Goal: Information Seeking & Learning: Learn about a topic

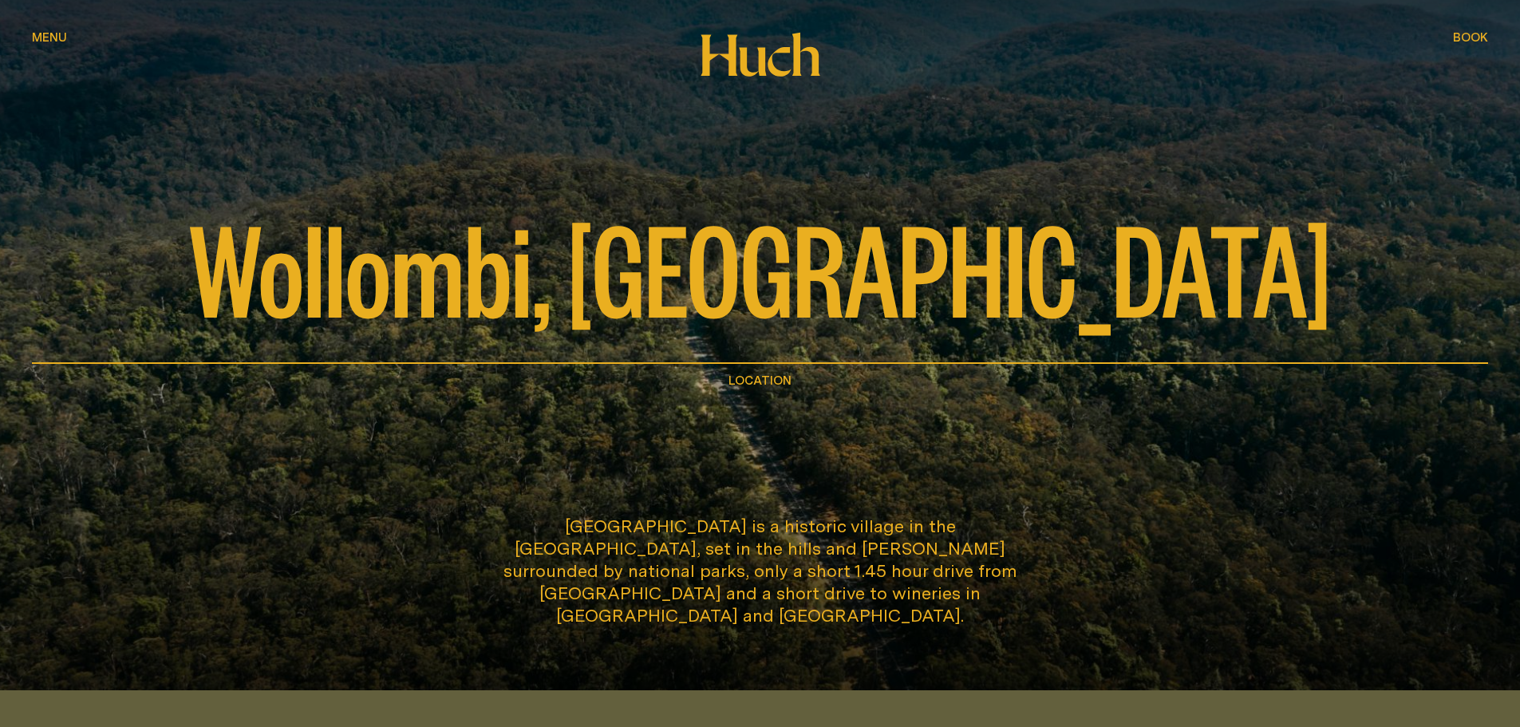
click at [651, 367] on div "Wollombi, [GEOGRAPHIC_DATA] Location" at bounding box center [760, 197] width 1456 height 394
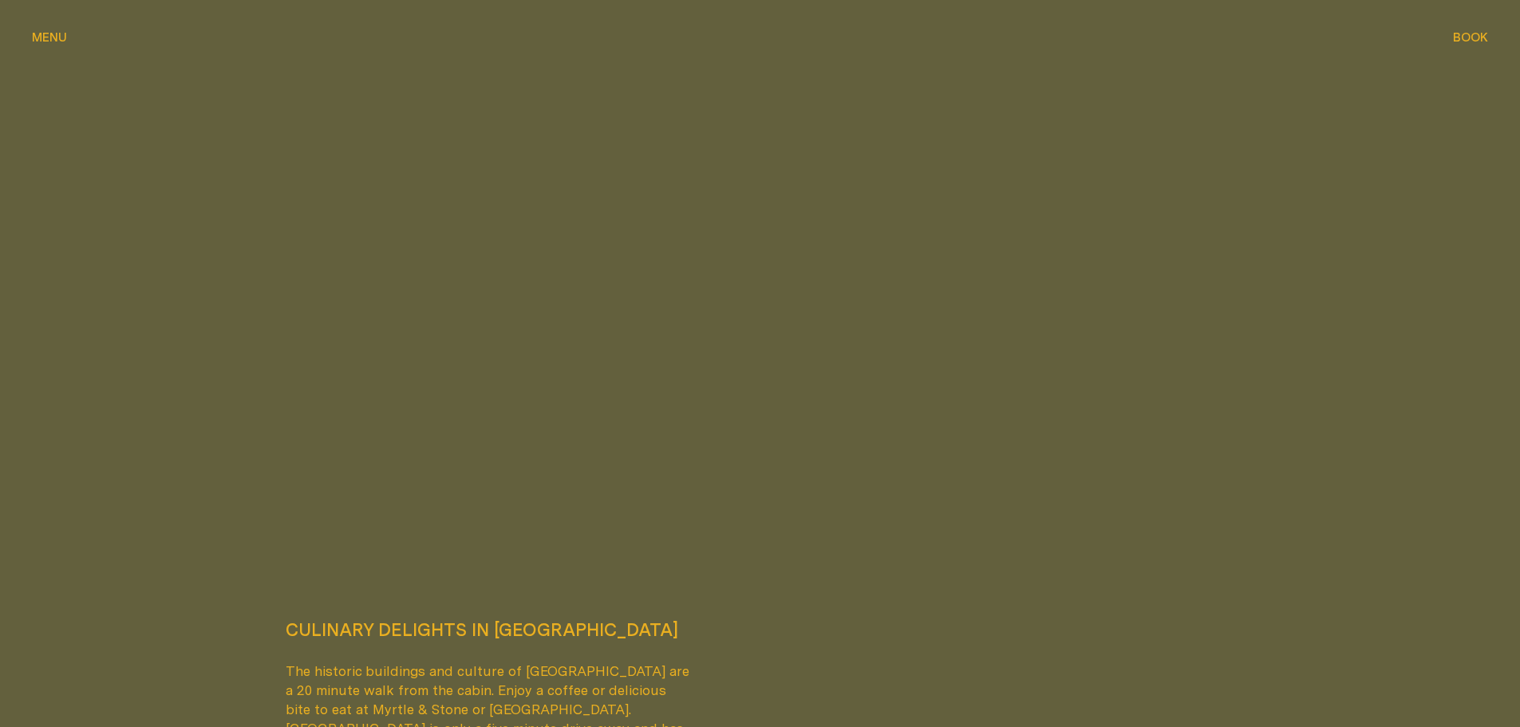
scroll to position [2176, 0]
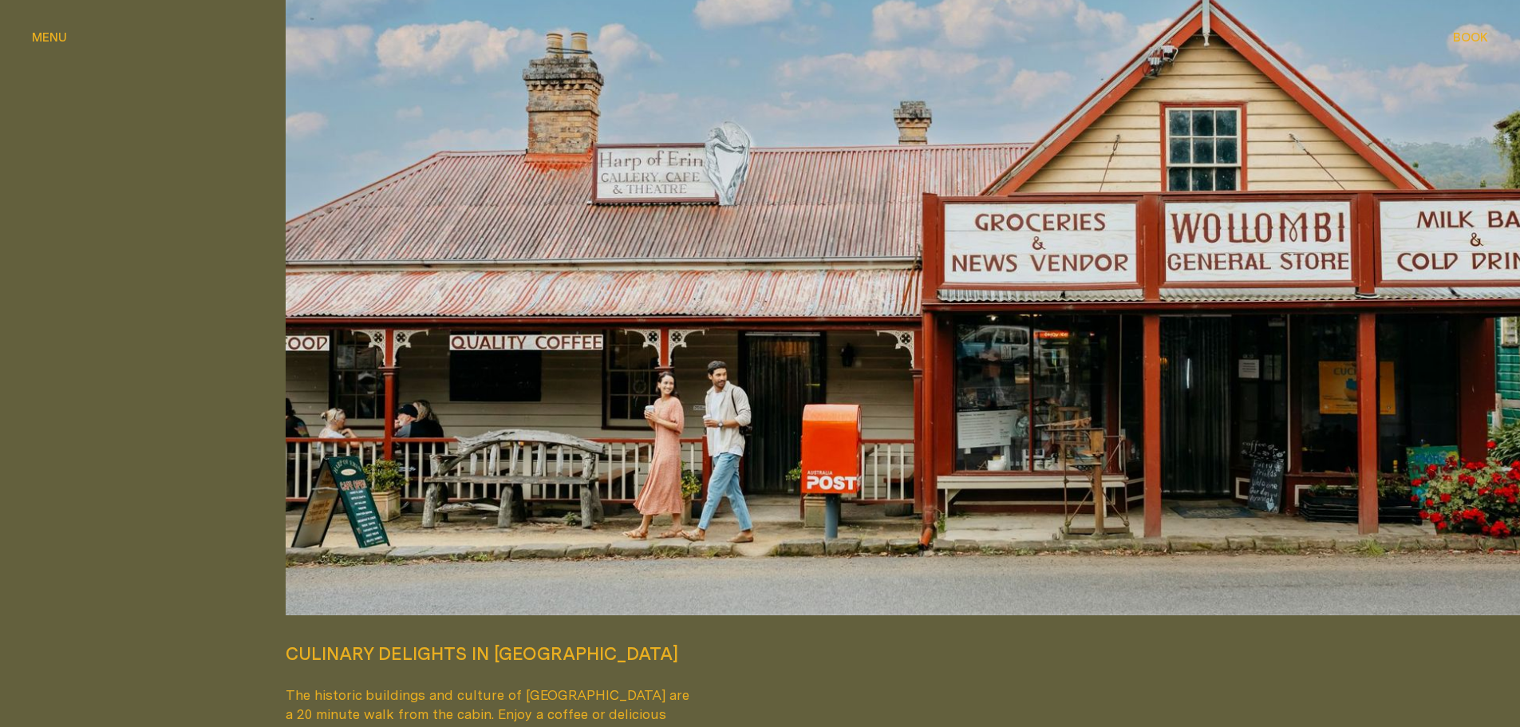
click at [45, 41] on span "Menu" at bounding box center [49, 37] width 35 height 12
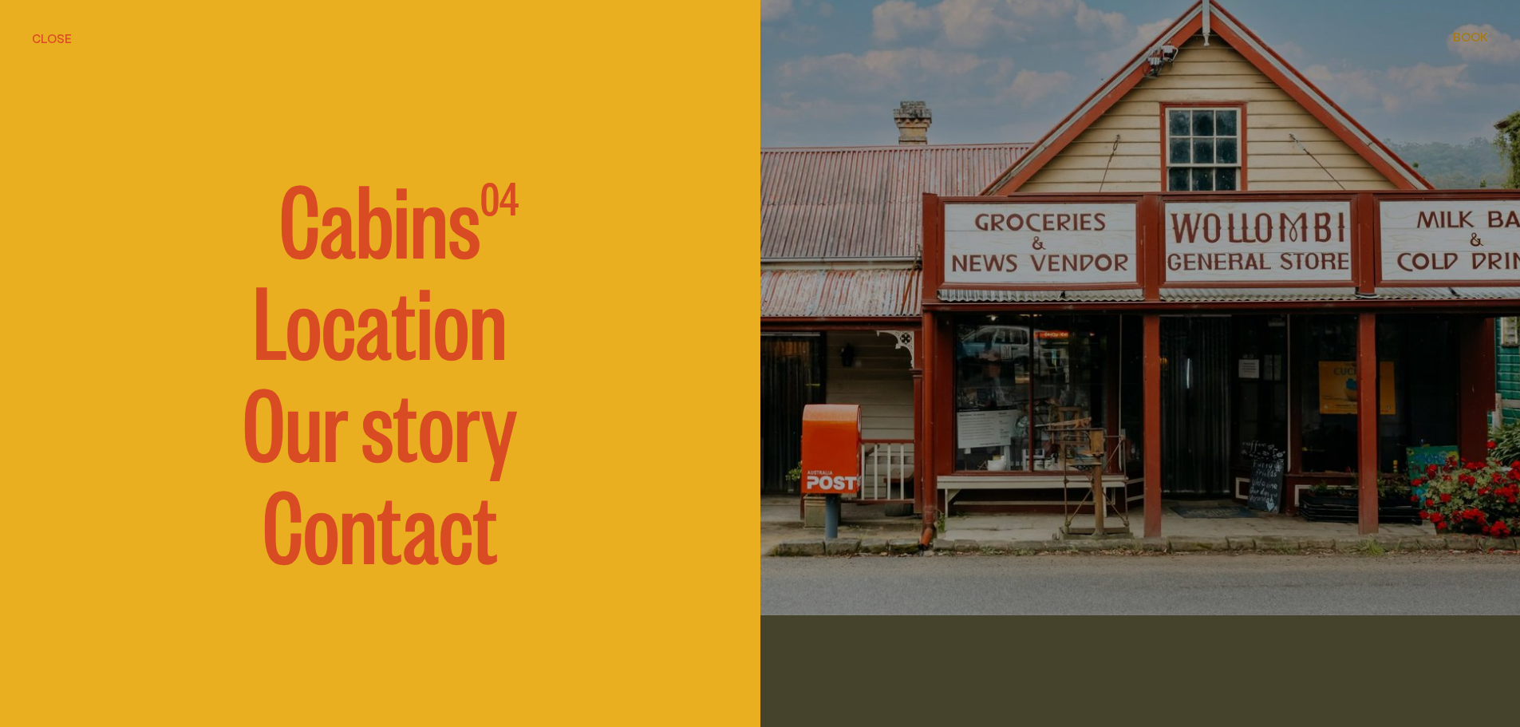
click at [365, 224] on span "Cabins" at bounding box center [379, 216] width 201 height 96
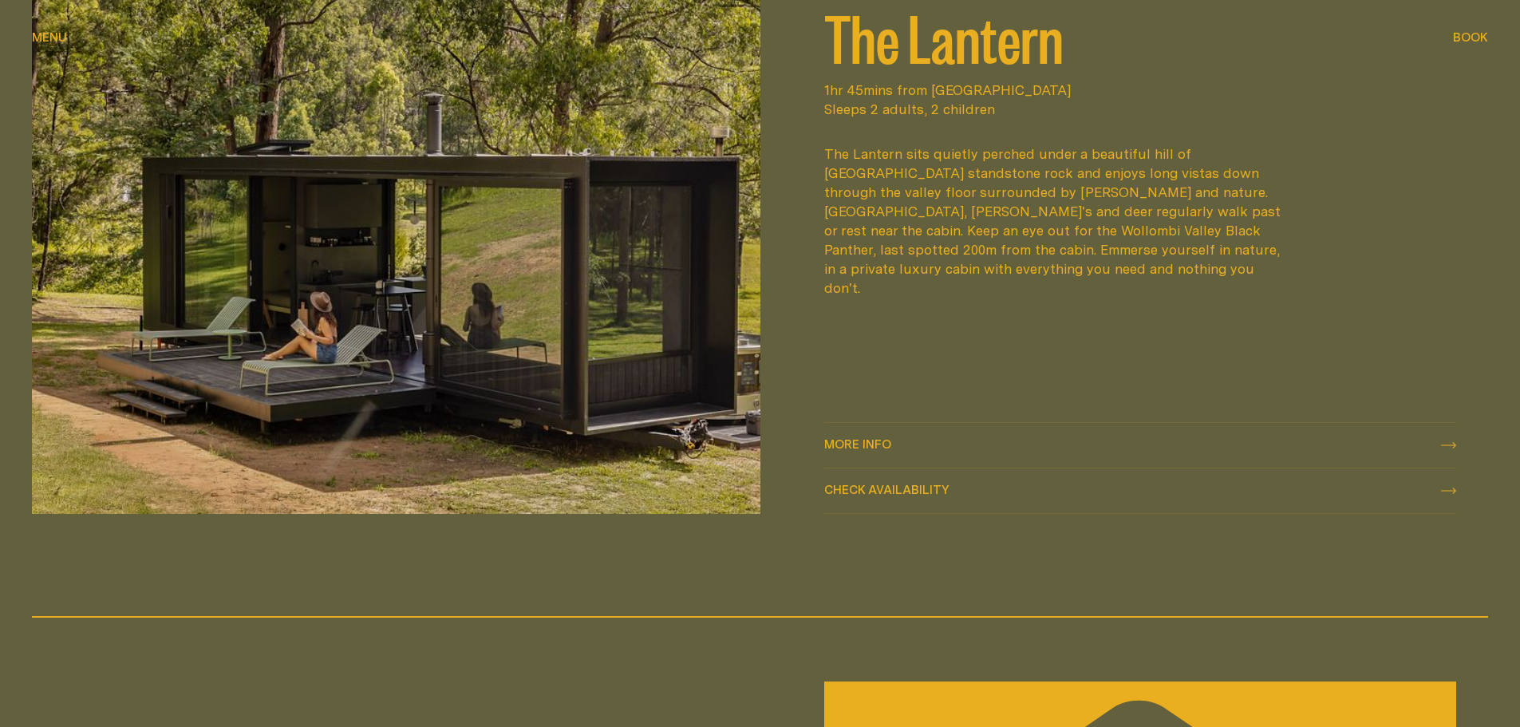
scroll to position [2554, 0]
click at [843, 445] on span "More info" at bounding box center [857, 446] width 67 height 12
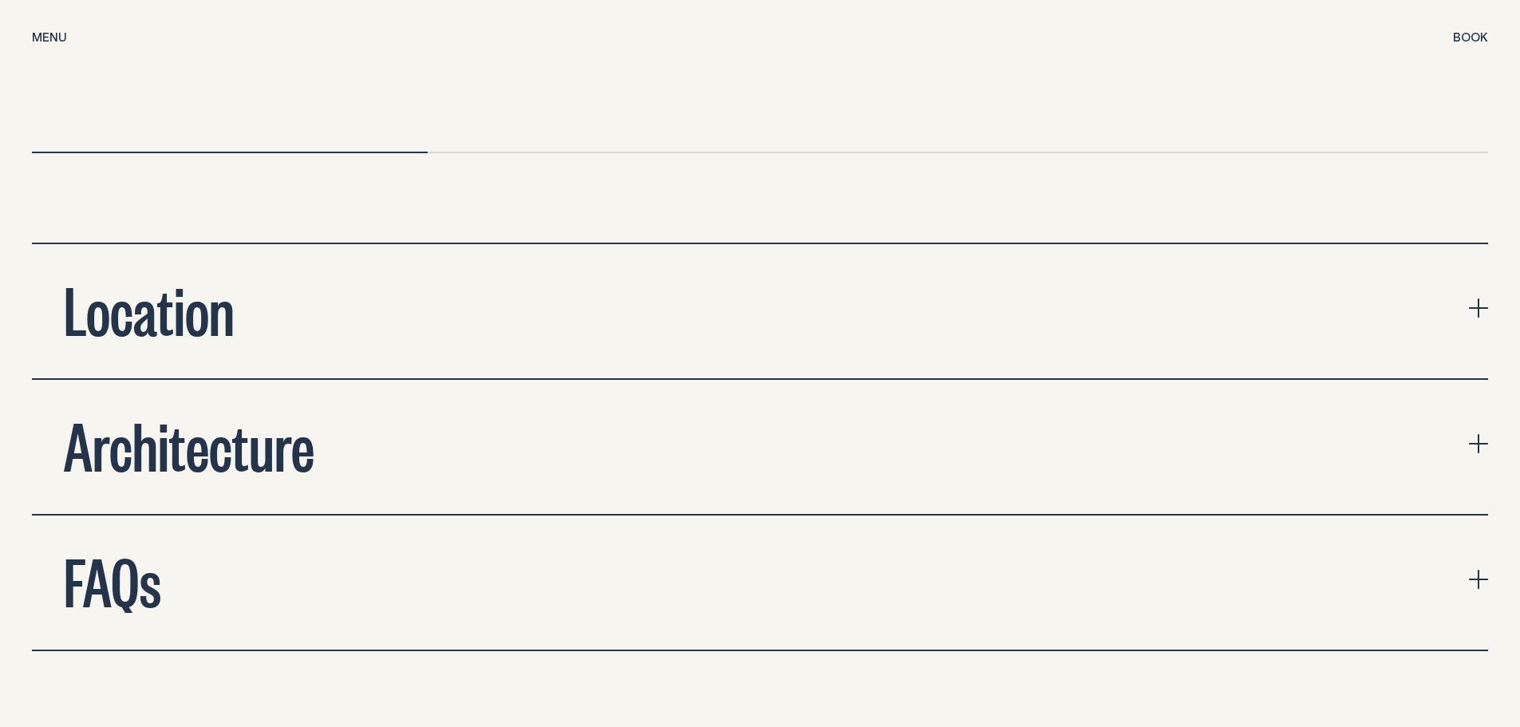
scroll to position [5746, 0]
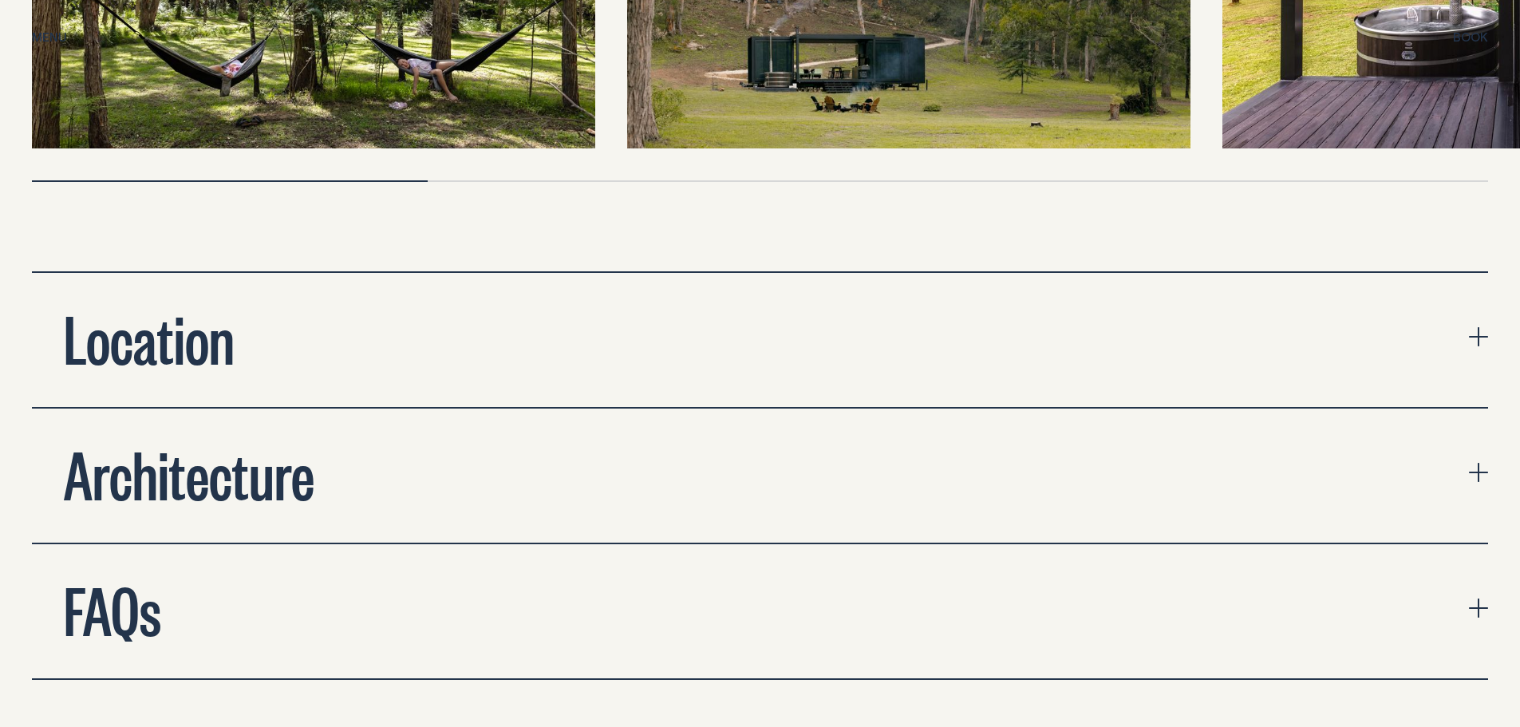
click at [229, 464] on h2 "Architecture" at bounding box center [189, 473] width 251 height 64
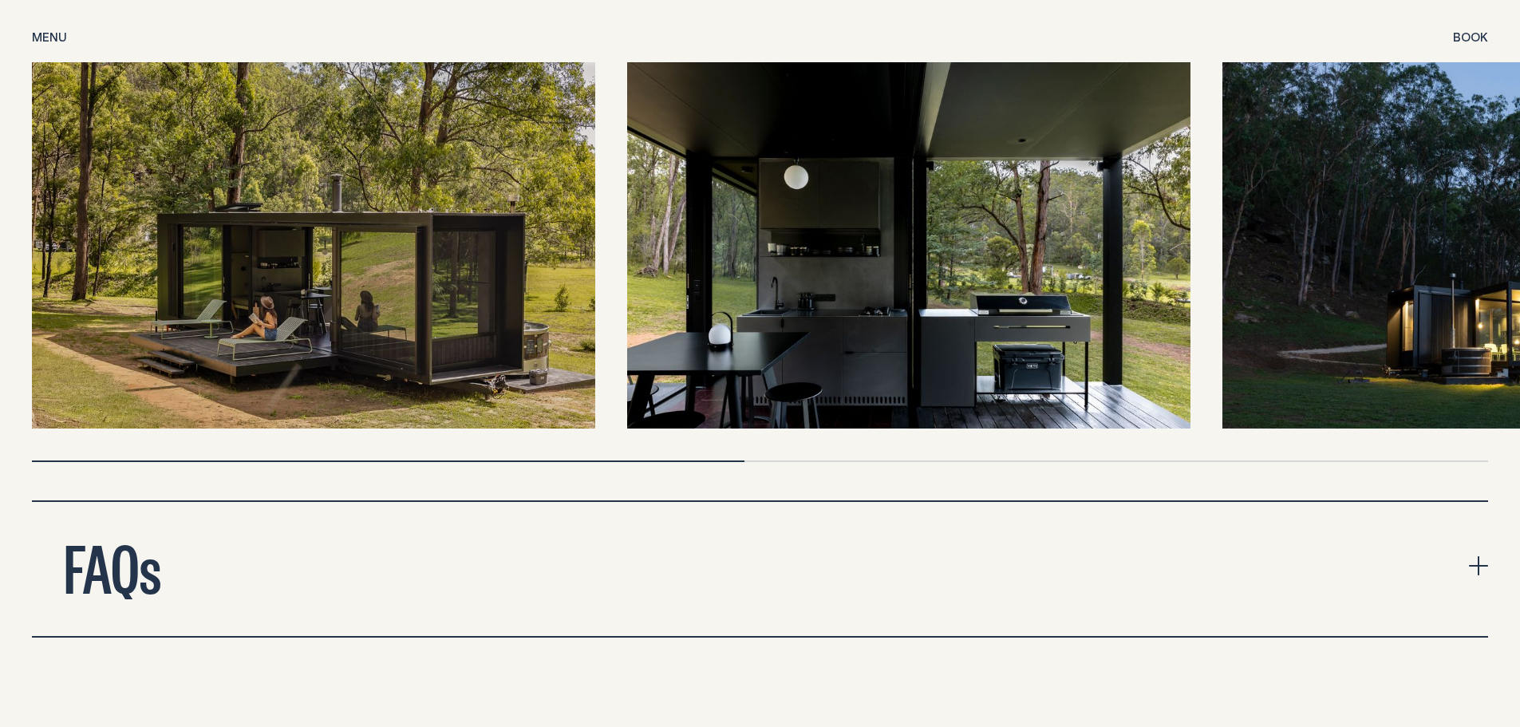
scroll to position [6385, 0]
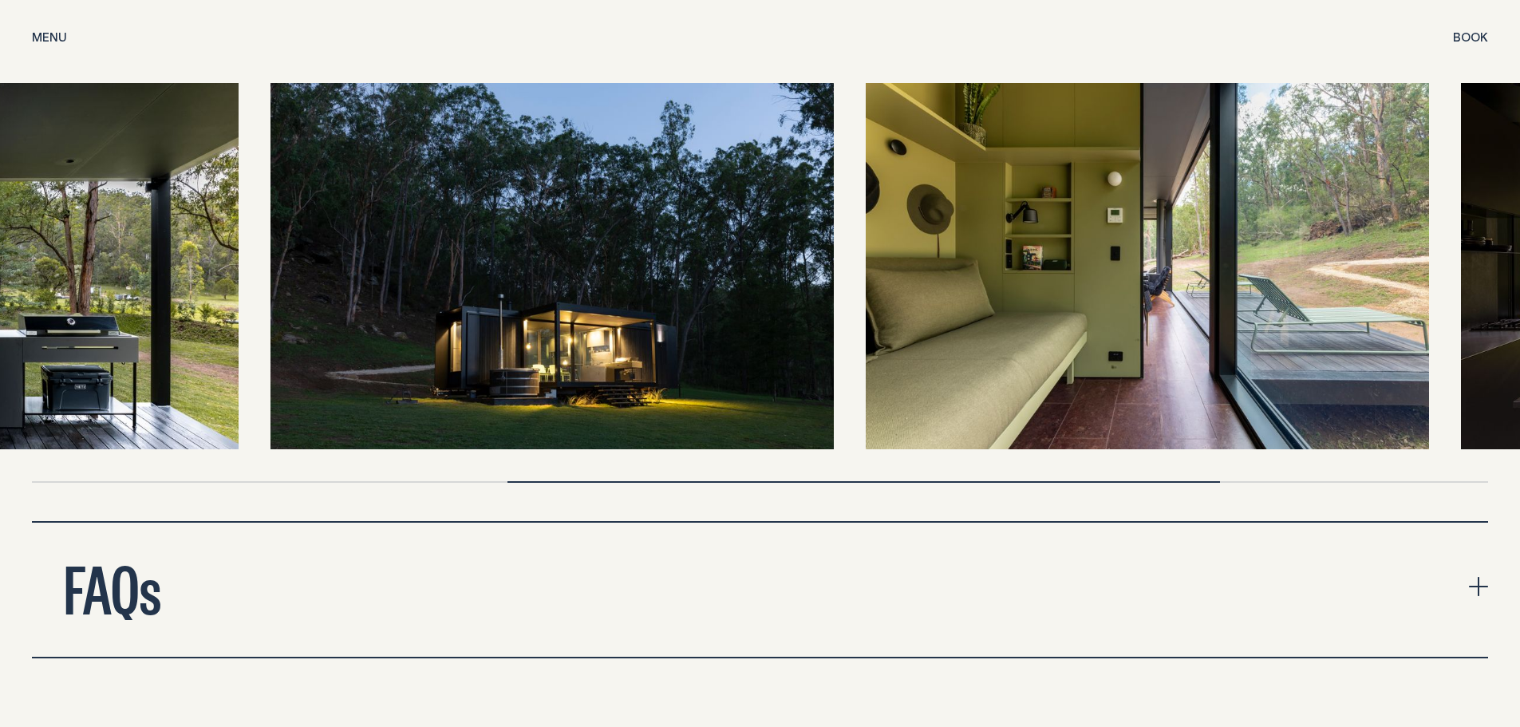
drag, startPoint x: 1290, startPoint y: 297, endPoint x: 0, endPoint y: 128, distance: 1301.5
click at [271, 131] on img at bounding box center [552, 266] width 563 height 366
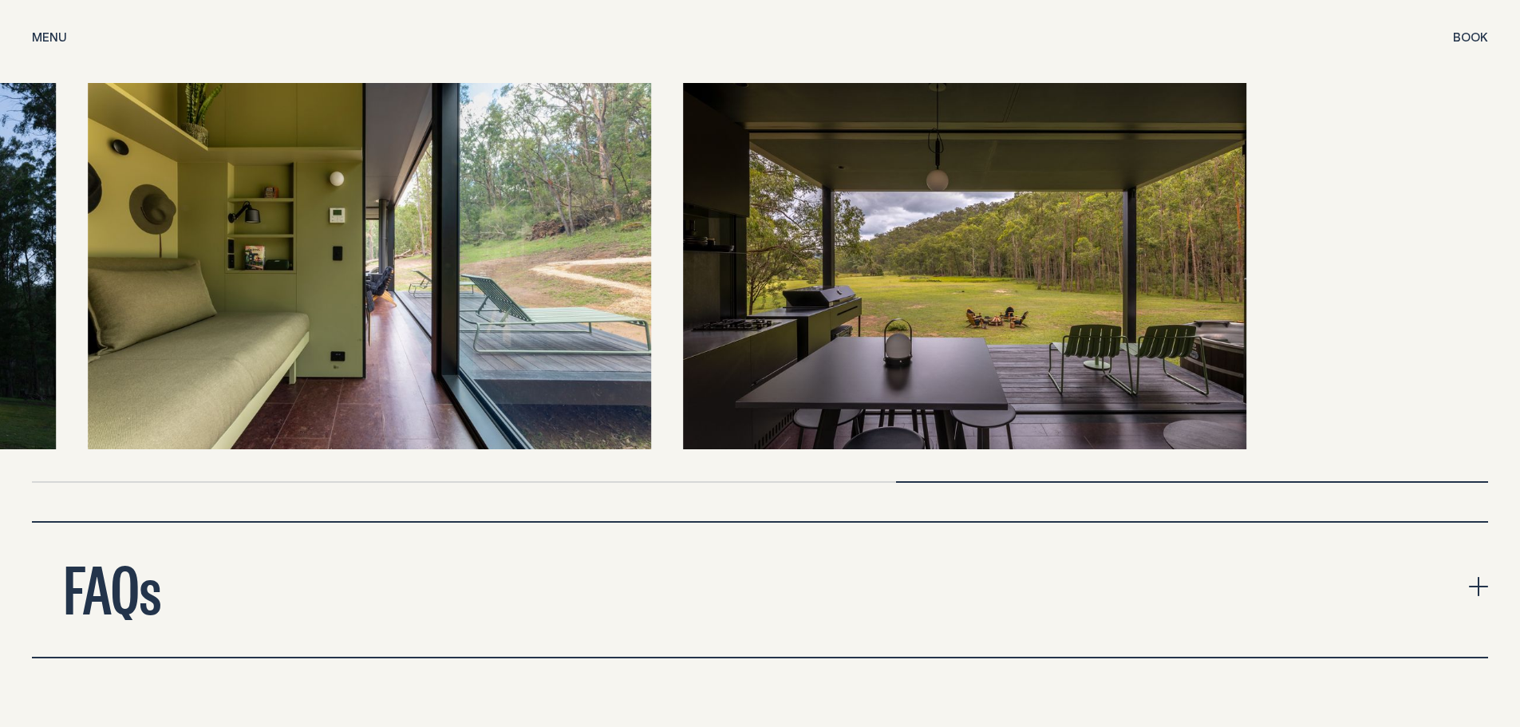
drag, startPoint x: 998, startPoint y: 223, endPoint x: 378, endPoint y: 160, distance: 623.3
click at [378, 160] on img at bounding box center [369, 266] width 563 height 366
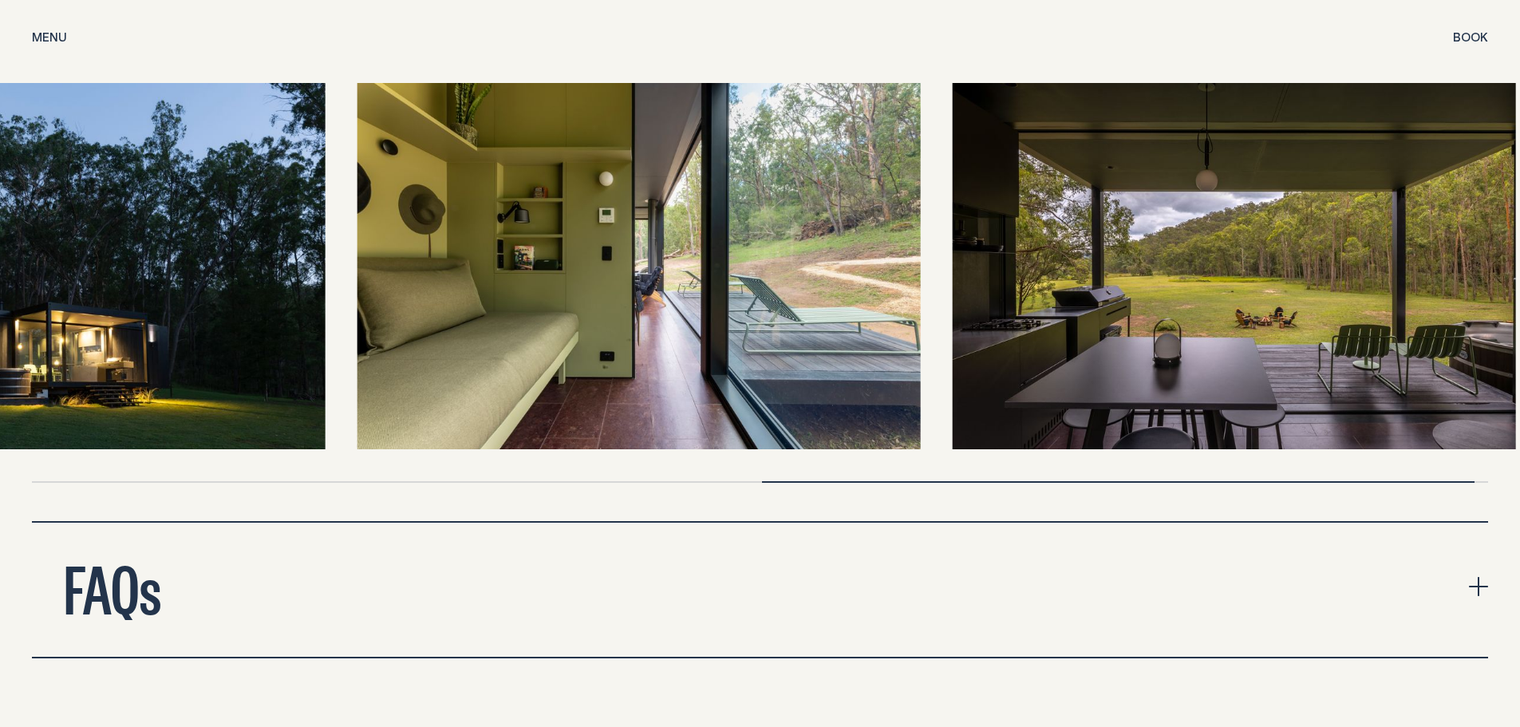
drag, startPoint x: 741, startPoint y: 253, endPoint x: 1099, endPoint y: 294, distance: 359.9
click at [921, 294] on img at bounding box center [639, 266] width 563 height 366
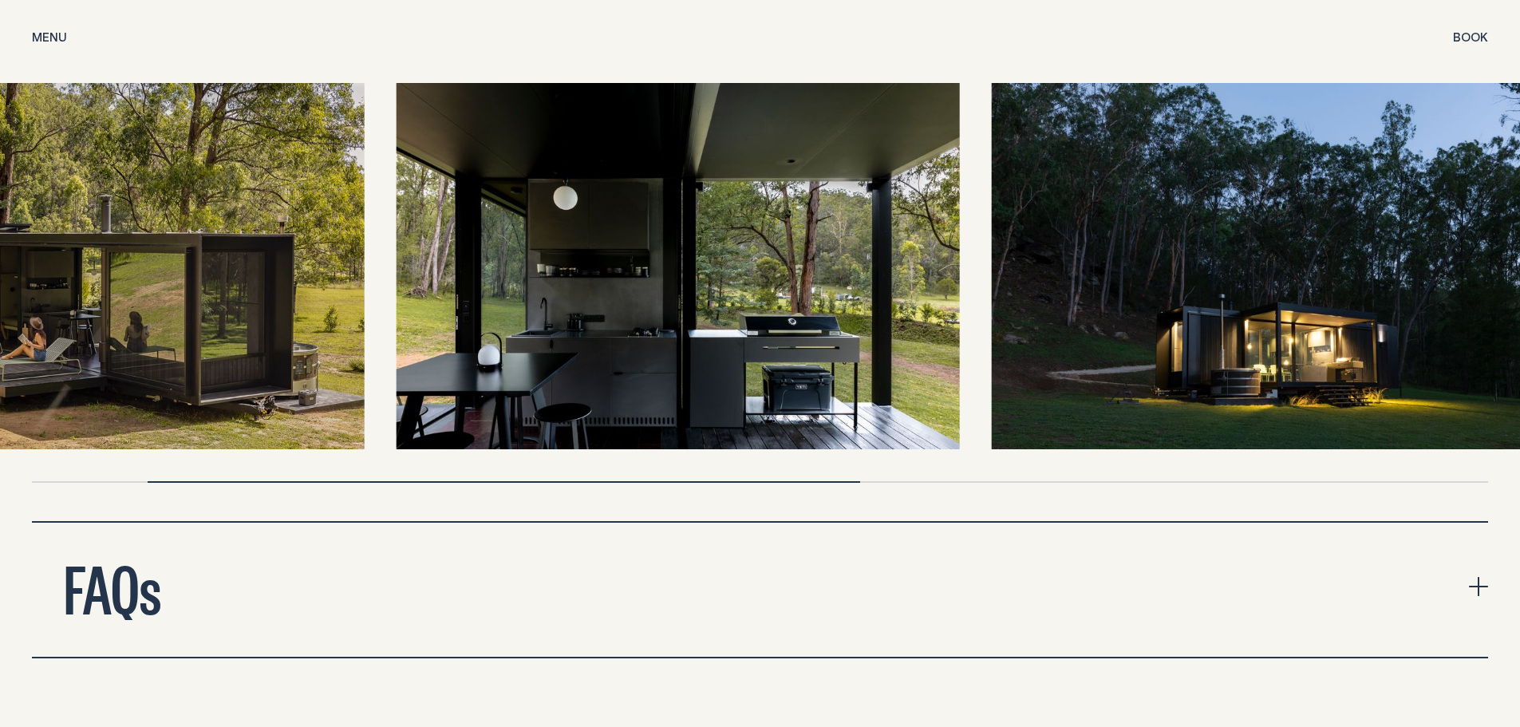
drag, startPoint x: 733, startPoint y: 264, endPoint x: 989, endPoint y: 294, distance: 257.2
click at [989, 294] on div at bounding box center [760, 266] width 1456 height 366
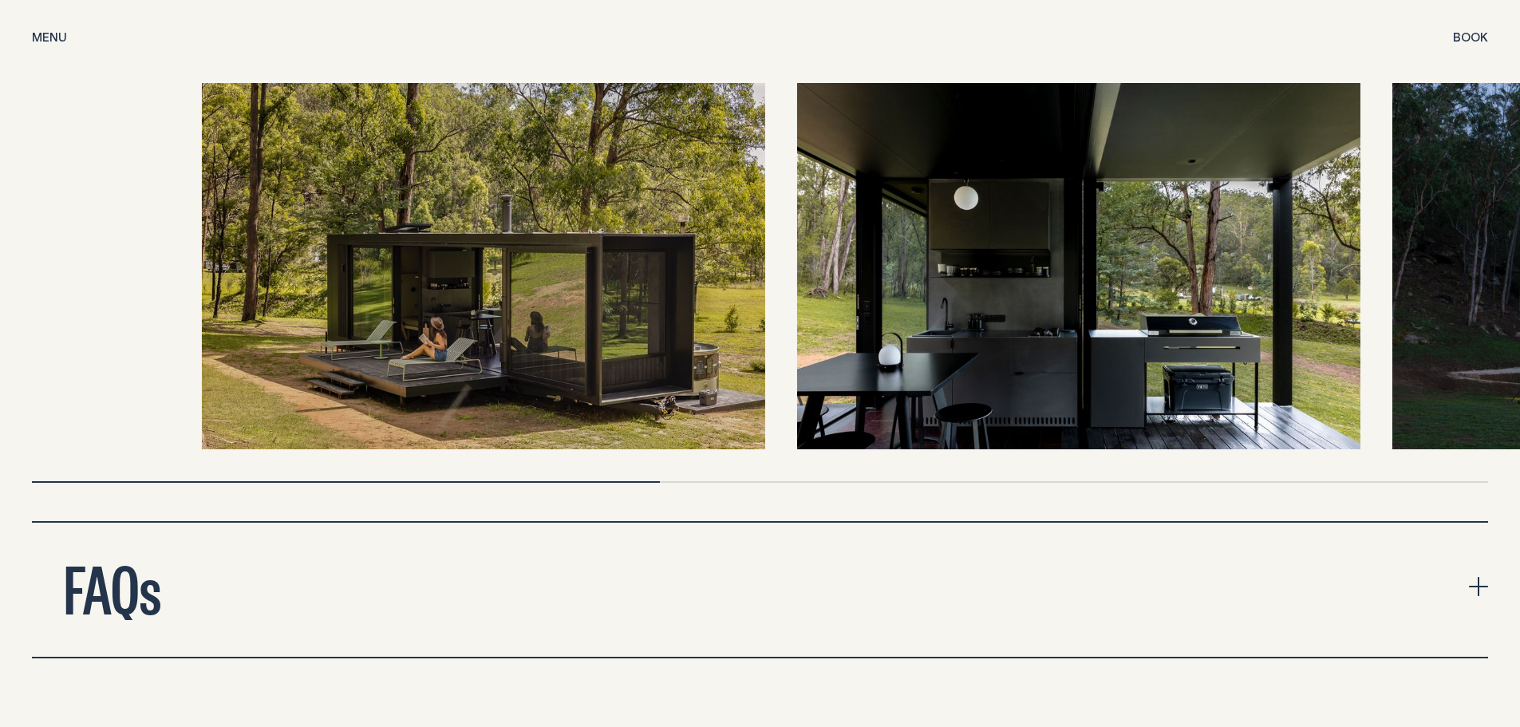
drag, startPoint x: 768, startPoint y: 294, endPoint x: 1002, endPoint y: 314, distance: 235.5
click at [1002, 314] on img at bounding box center [1078, 266] width 563 height 366
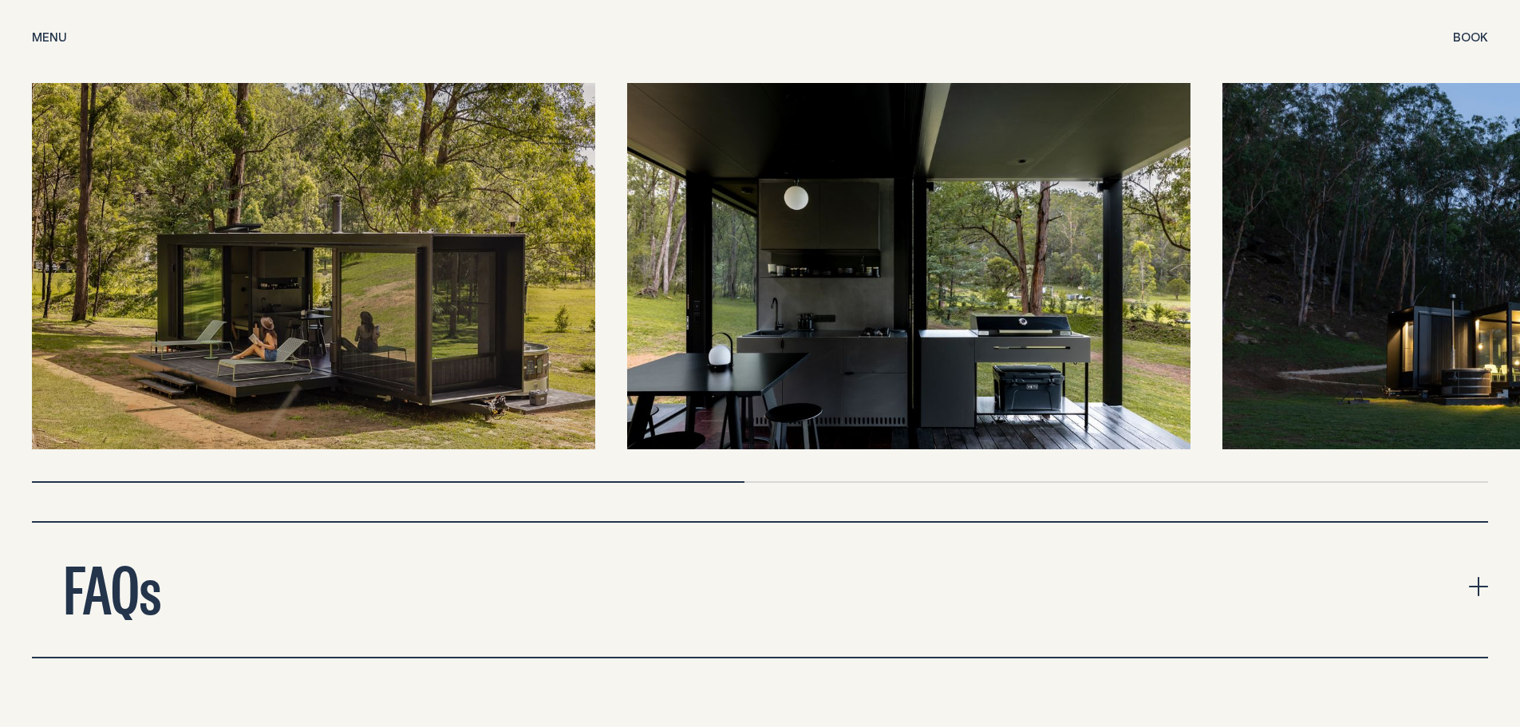
drag, startPoint x: 813, startPoint y: 306, endPoint x: 401, endPoint y: 255, distance: 415.0
click at [401, 255] on div at bounding box center [760, 266] width 1456 height 366
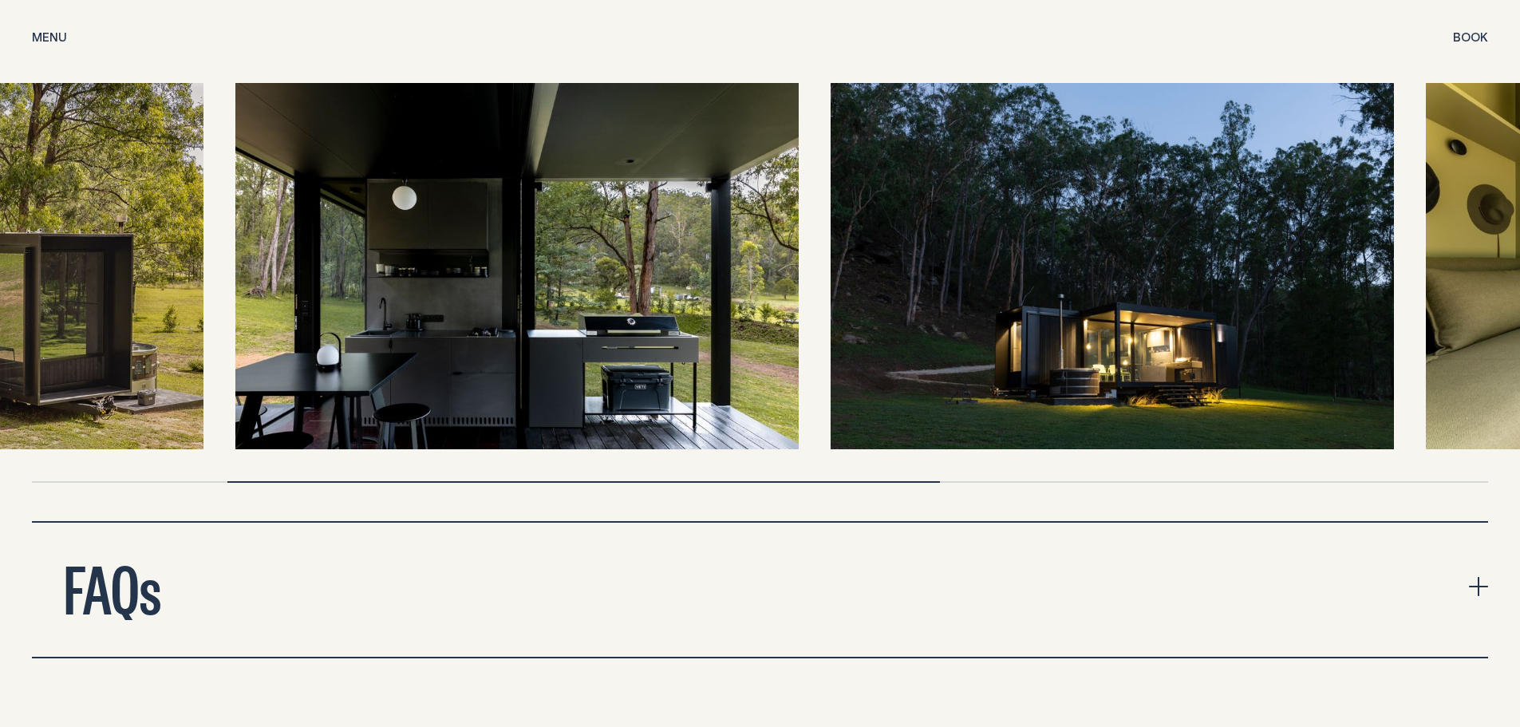
drag, startPoint x: 990, startPoint y: 293, endPoint x: 121, endPoint y: 218, distance: 873.1
click at [235, 226] on img at bounding box center [516, 266] width 563 height 366
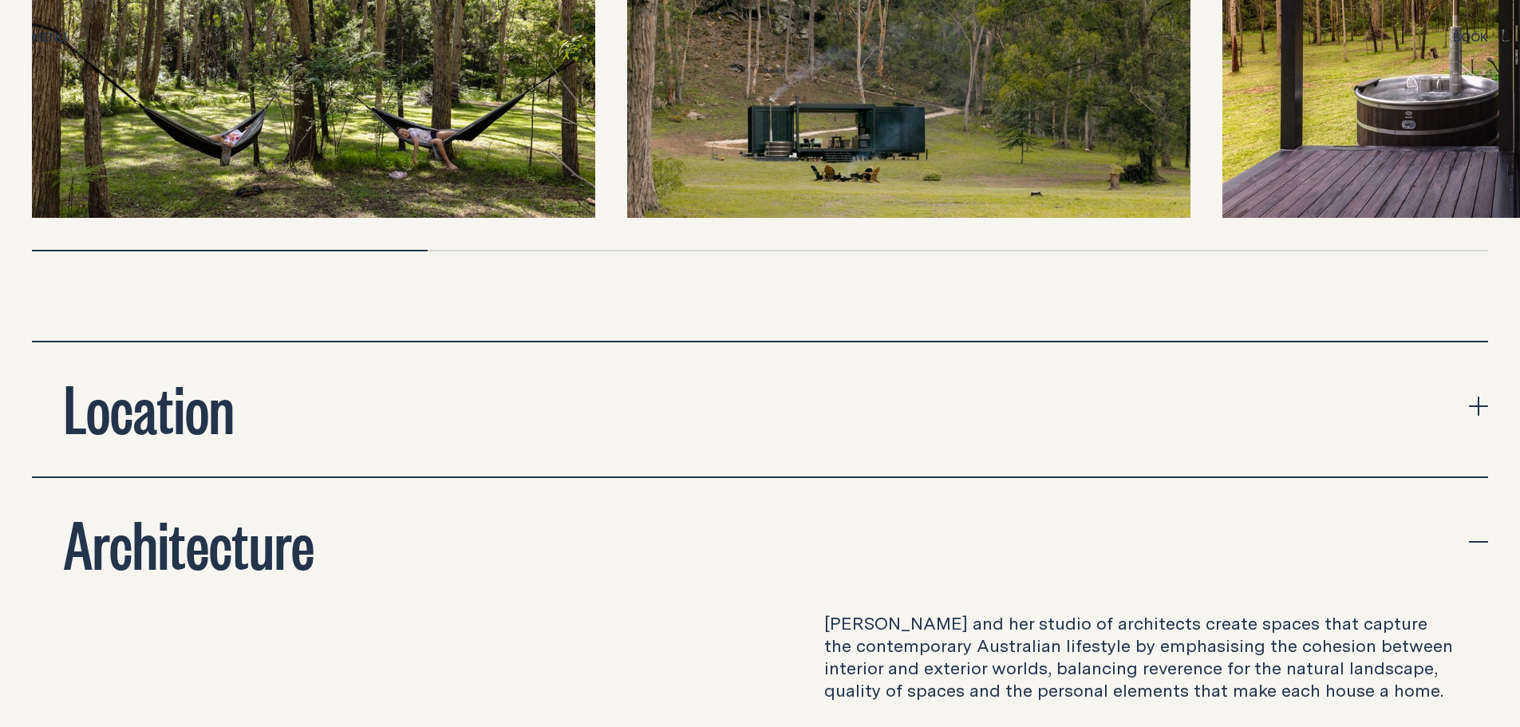
scroll to position [5666, 0]
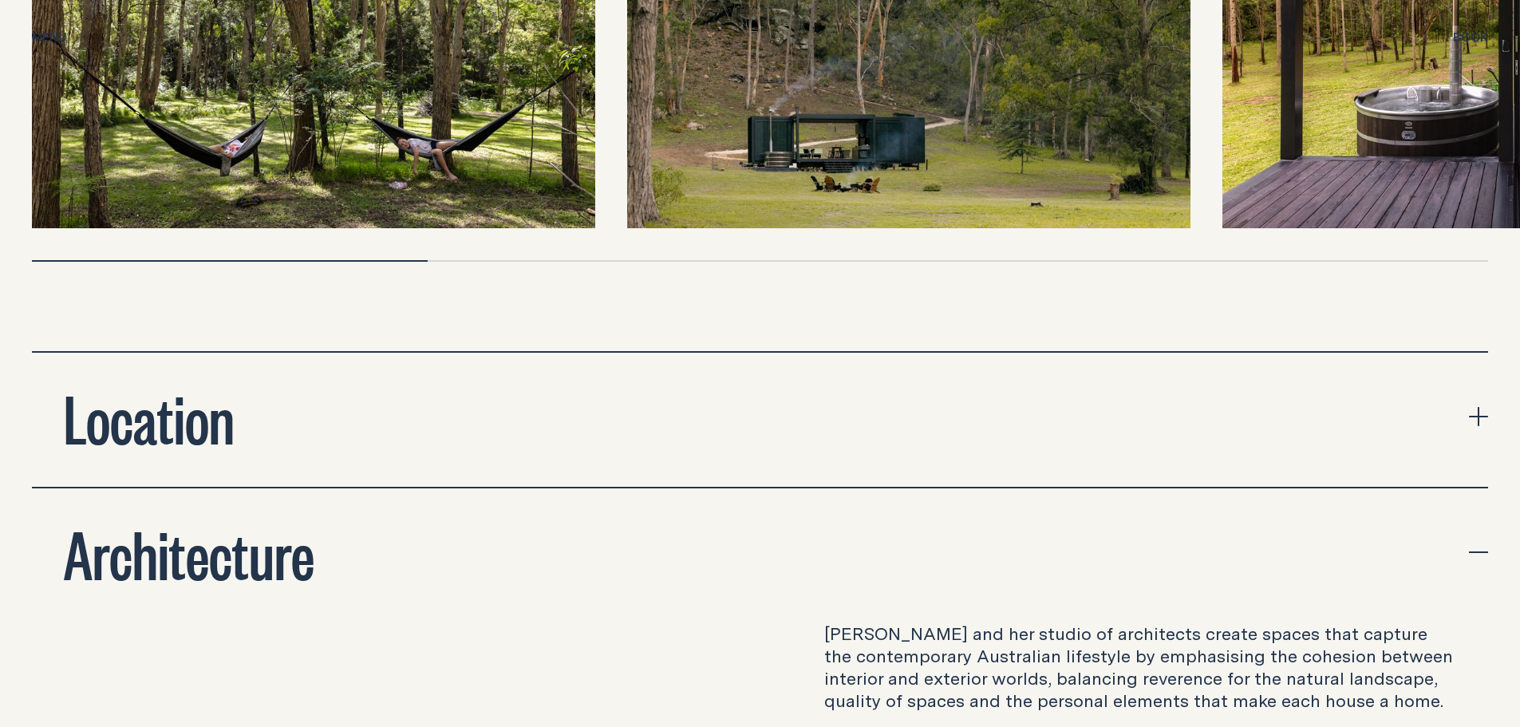
click at [1468, 393] on button "Location" at bounding box center [760, 420] width 1456 height 134
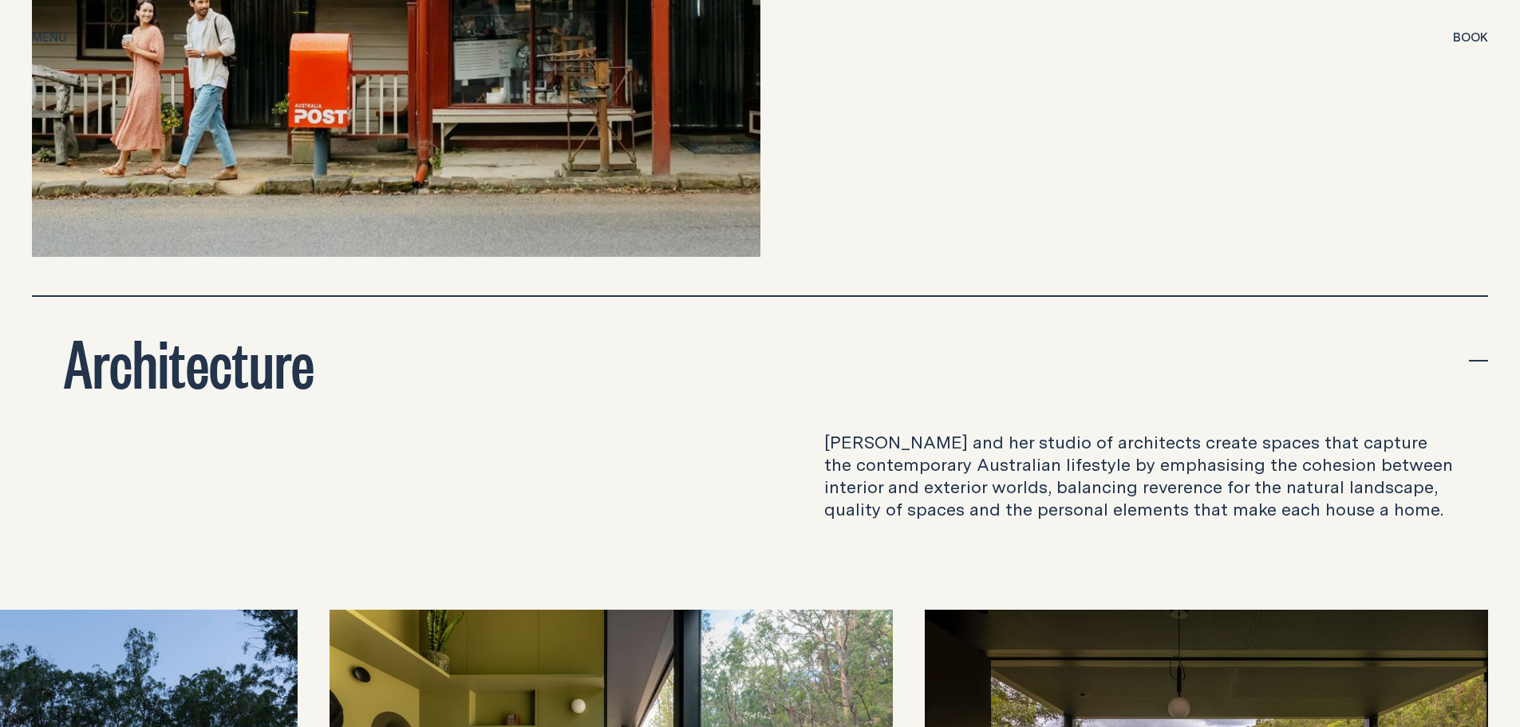
scroll to position [7023, 0]
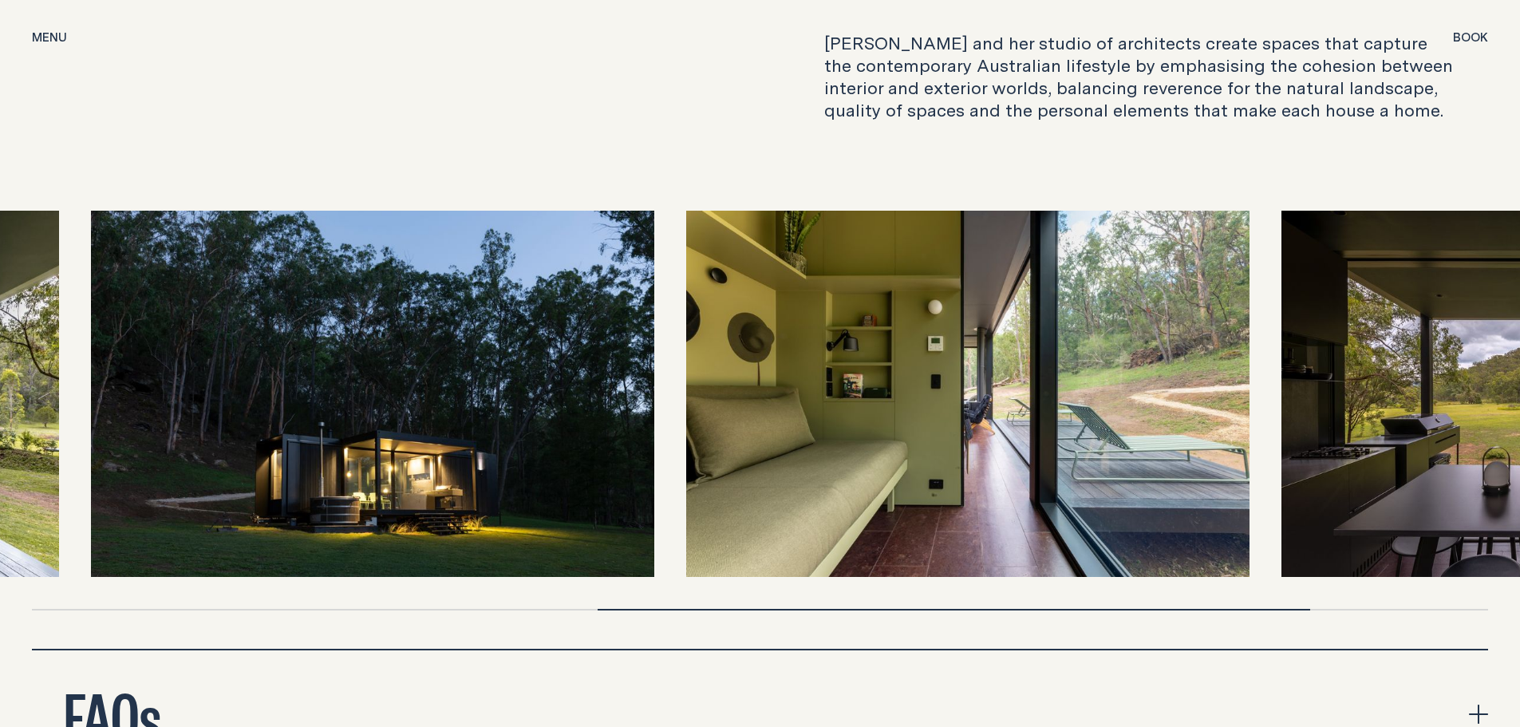
drag, startPoint x: 638, startPoint y: 449, endPoint x: 1492, endPoint y: 373, distance: 857.4
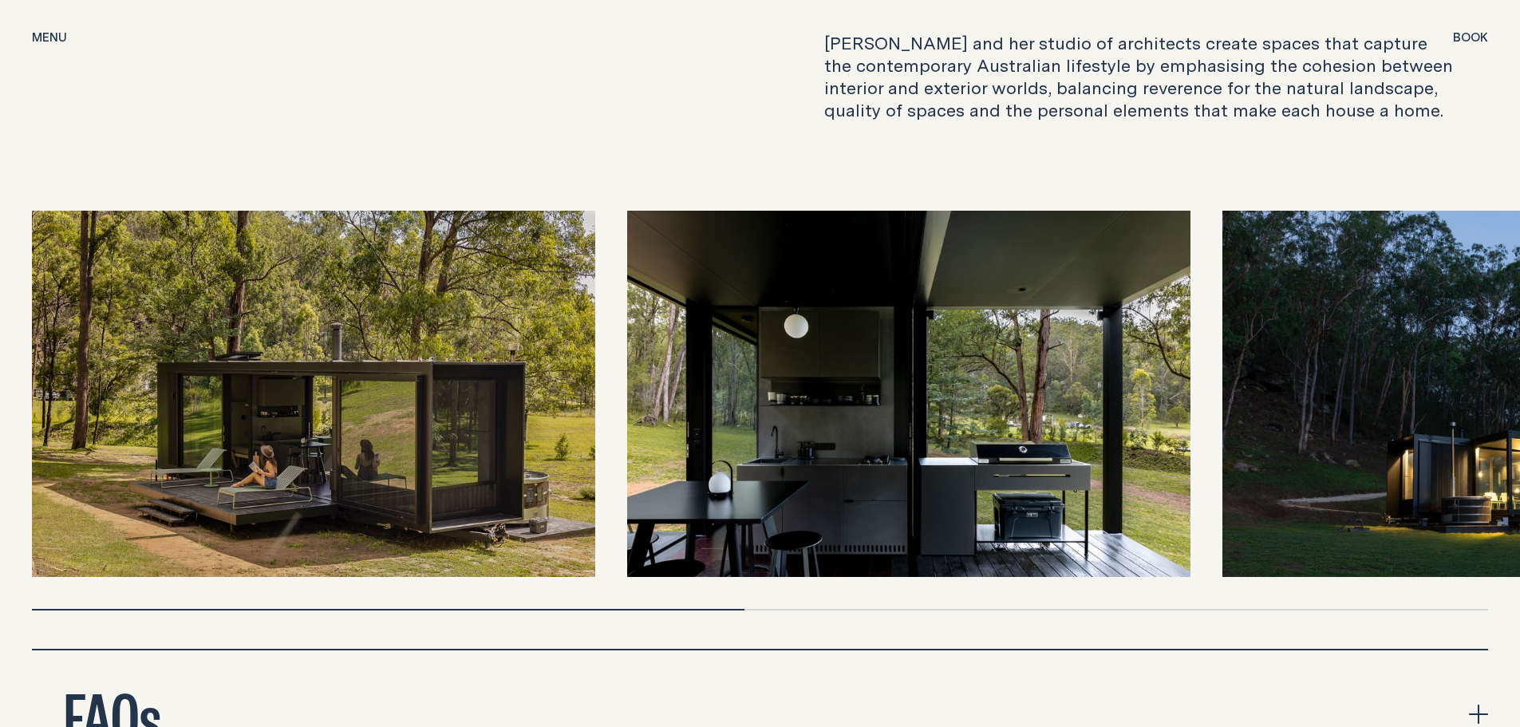
drag, startPoint x: 791, startPoint y: 358, endPoint x: 1208, endPoint y: 422, distance: 422.4
click at [1161, 416] on img at bounding box center [908, 394] width 563 height 366
drag, startPoint x: 936, startPoint y: 414, endPoint x: 1525, endPoint y: 498, distance: 594.9
click at [1191, 496] on img at bounding box center [908, 394] width 563 height 366
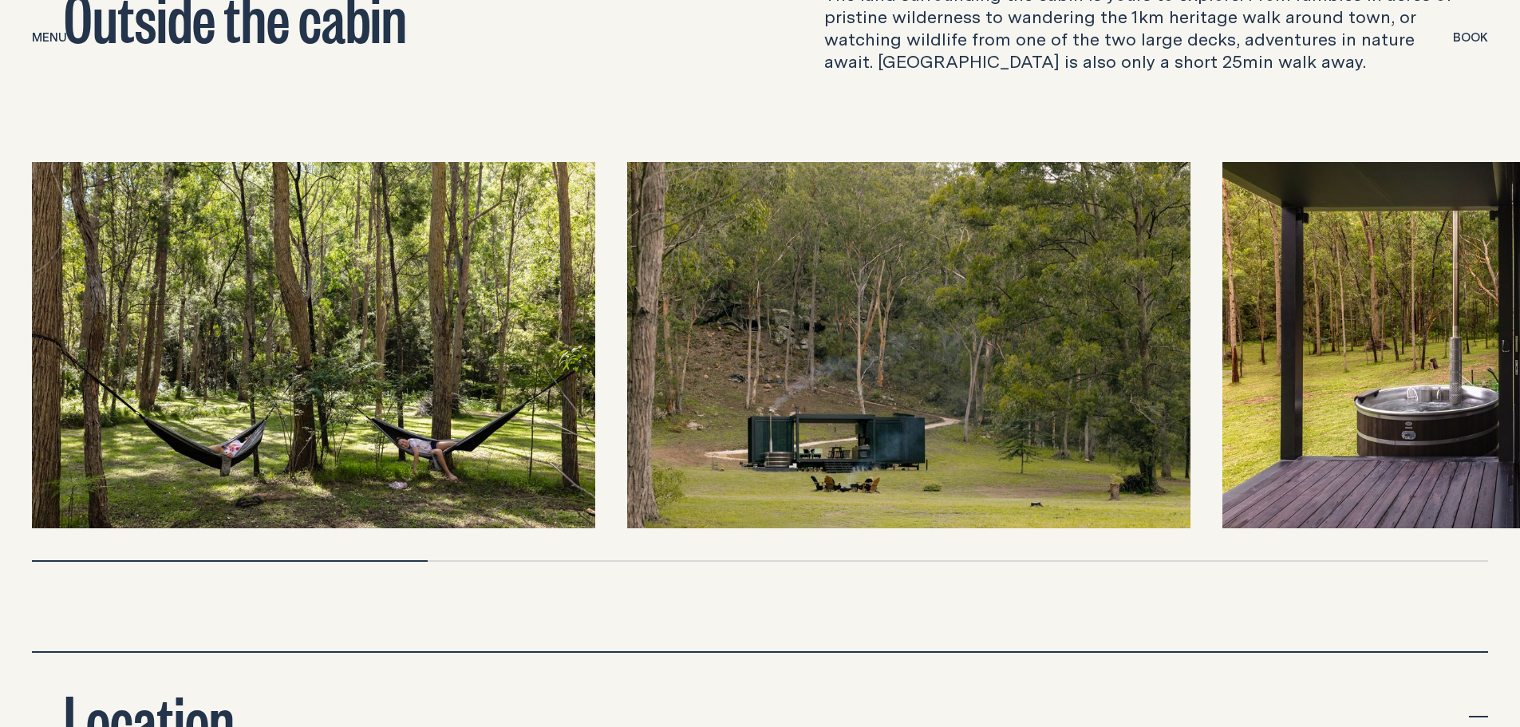
scroll to position [5267, 0]
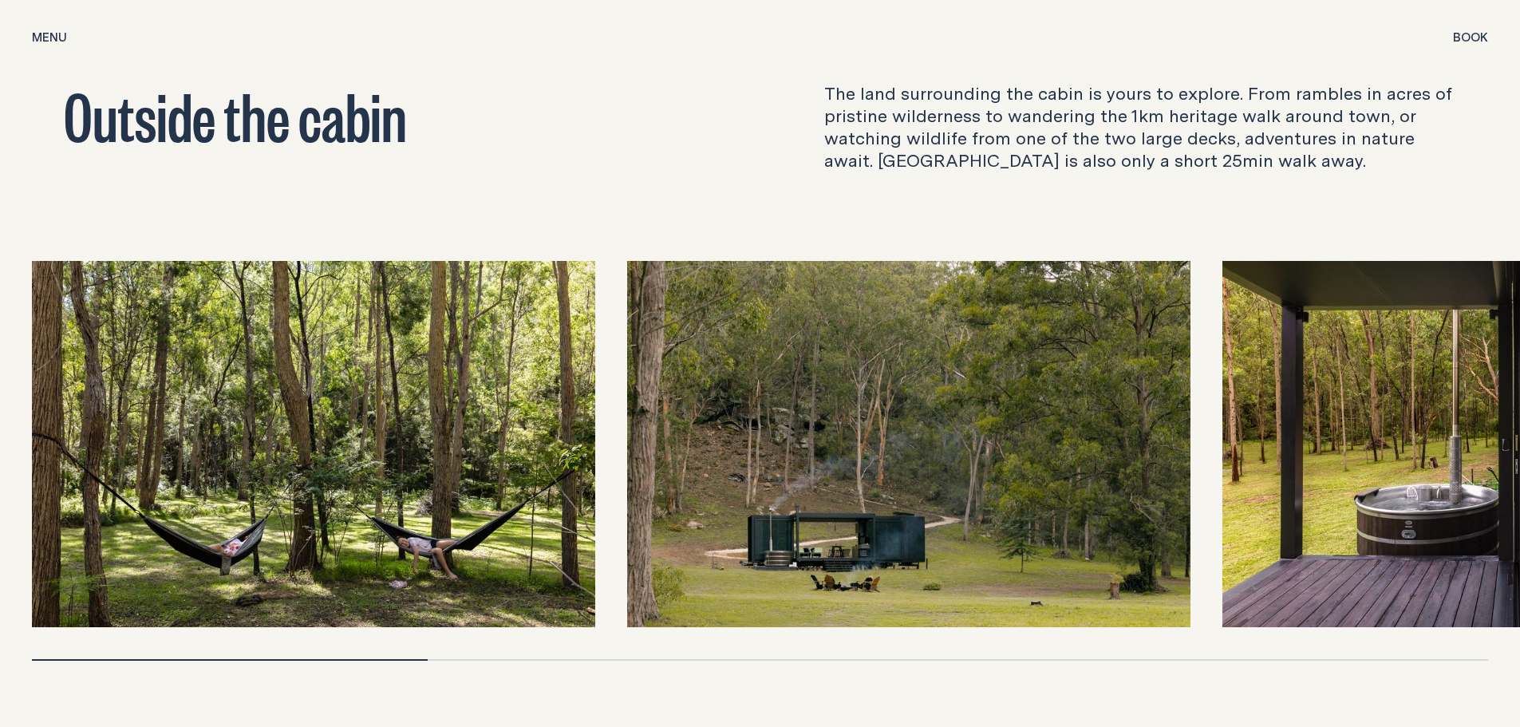
click at [878, 503] on img at bounding box center [908, 444] width 563 height 366
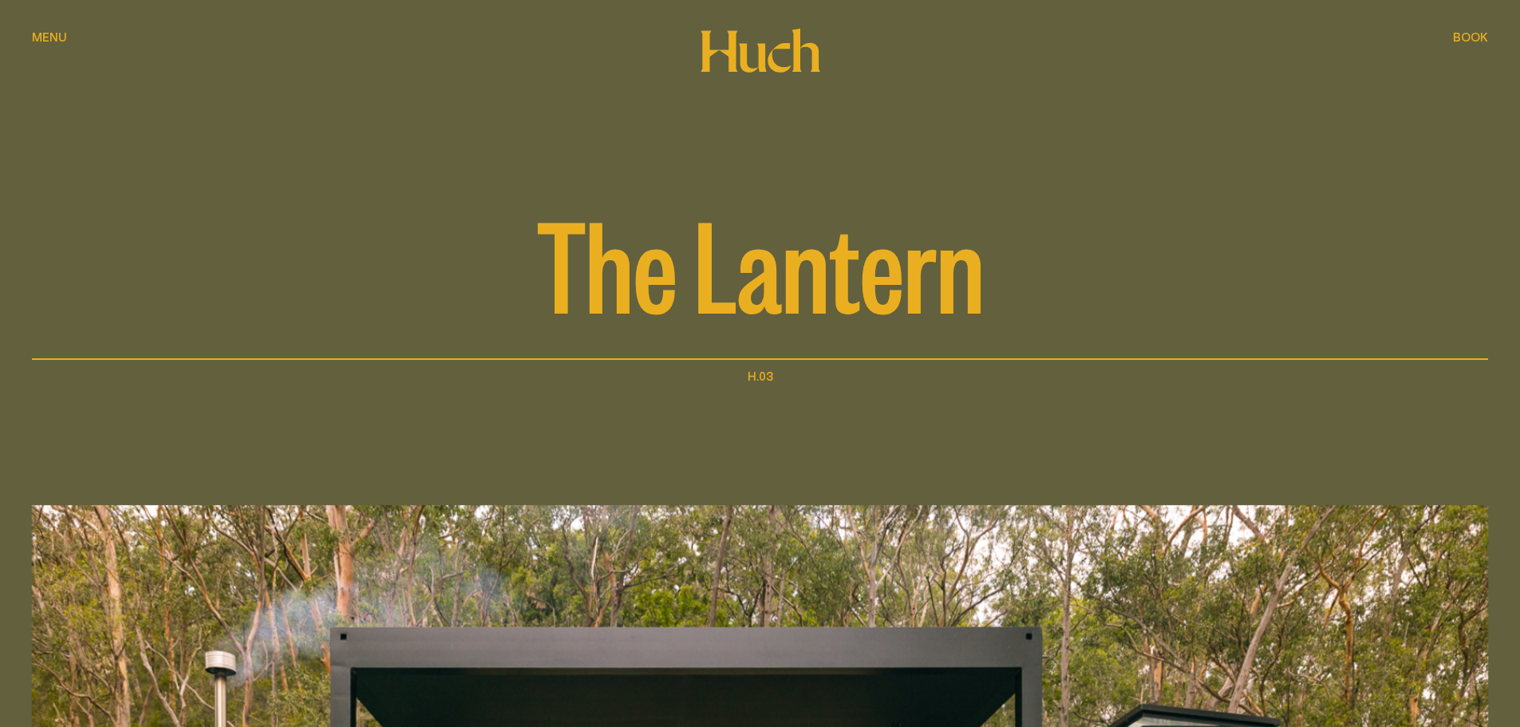
scroll to position [0, 0]
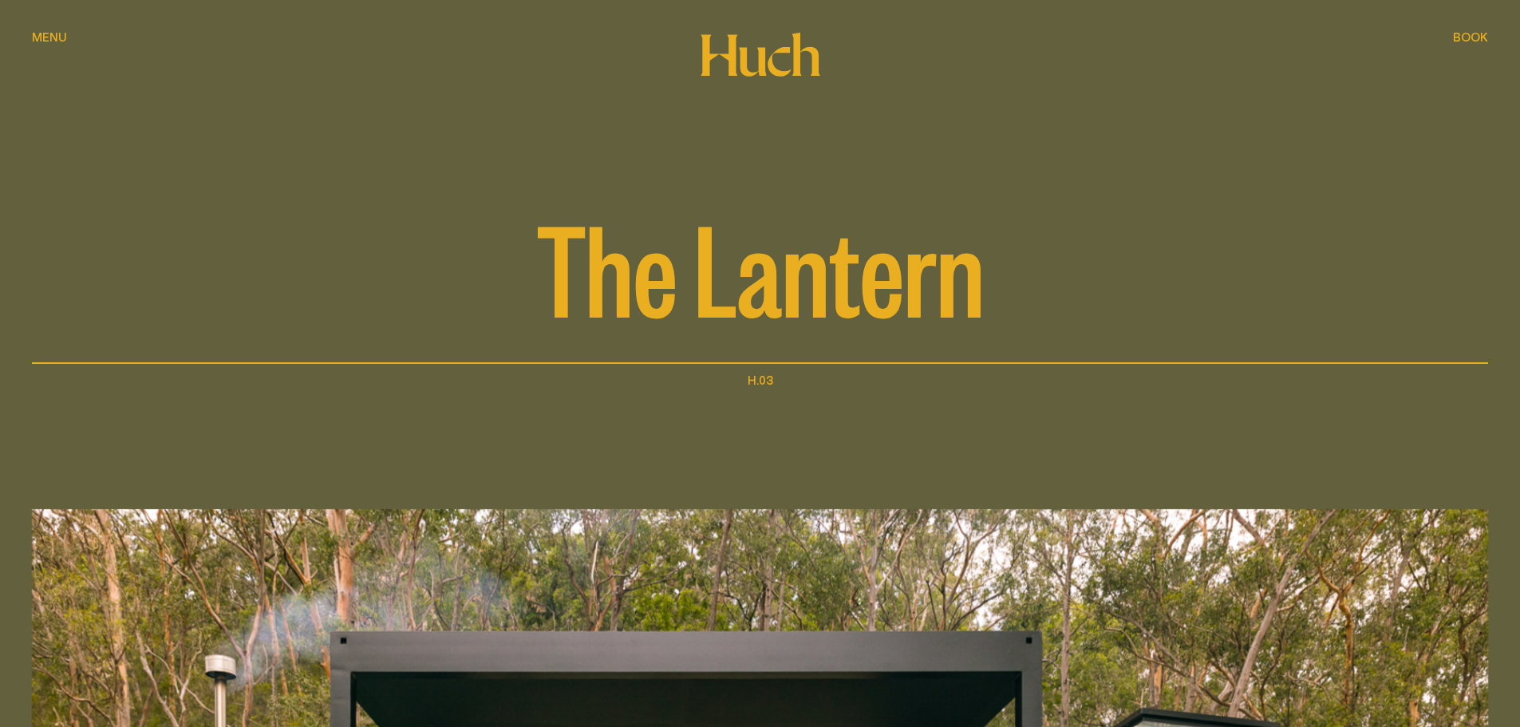
click at [51, 37] on span "Menu" at bounding box center [49, 37] width 35 height 12
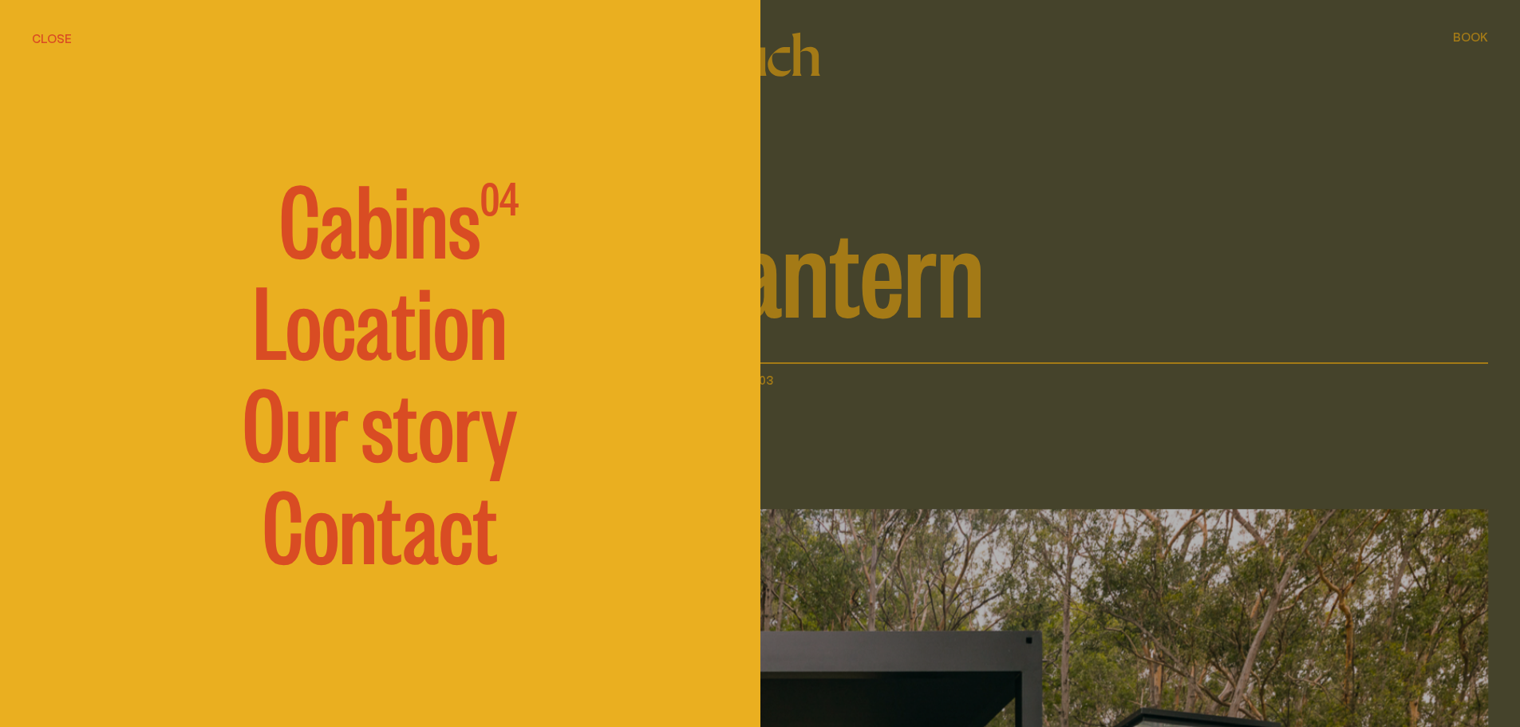
click at [425, 333] on link "Location" at bounding box center [380, 318] width 255 height 96
